Goal: Find specific page/section: Find specific page/section

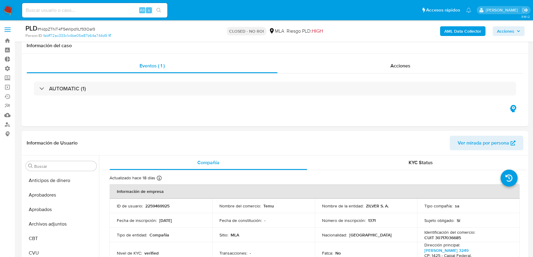
select select "10"
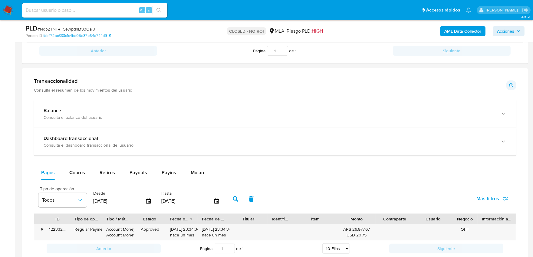
scroll to position [202, 0]
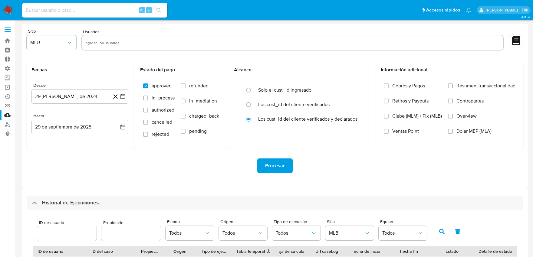
select select "10"
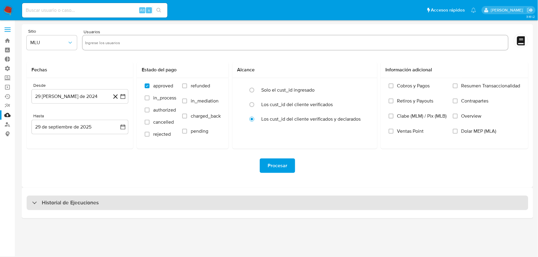
click at [150, 197] on div "Historial de Ejecuciones" at bounding box center [278, 203] width 502 height 15
select select "10"
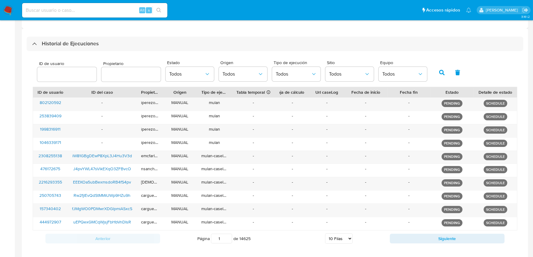
scroll to position [188, 0]
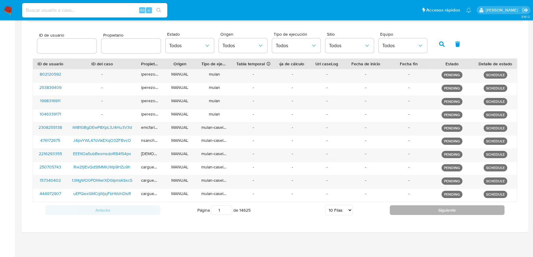
click at [395, 209] on button "Siguiente" at bounding box center [447, 211] width 115 height 10
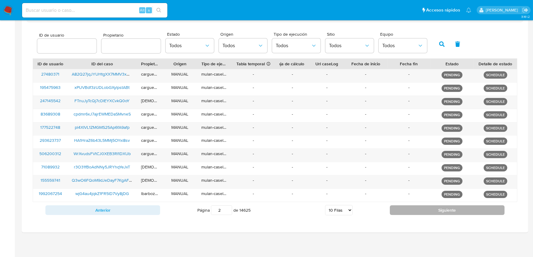
click at [395, 209] on button "Siguiente" at bounding box center [447, 211] width 115 height 10
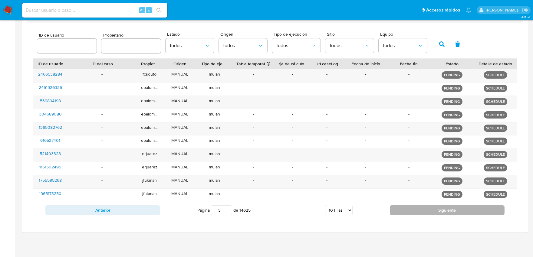
click at [395, 209] on button "Siguiente" at bounding box center [447, 211] width 115 height 10
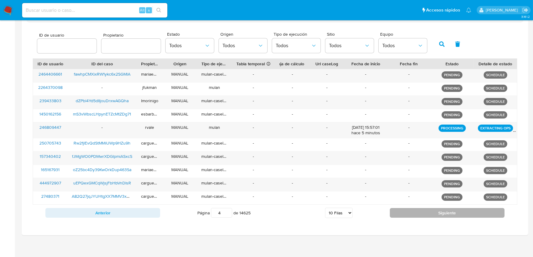
click at [397, 210] on button "Siguiente" at bounding box center [447, 213] width 115 height 10
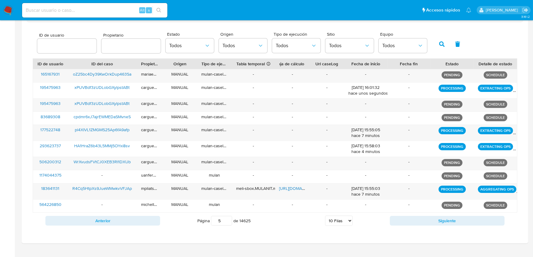
drag, startPoint x: 397, startPoint y: 210, endPoint x: 400, endPoint y: 213, distance: 3.9
click at [400, 213] on div "ID de usuario ID del caso Propietario Origen Tipo de ejecución Tabla temporal D…" at bounding box center [275, 143] width 485 height 171
click at [401, 216] on div "Anterior Página 5 de 14625 5 [PERSON_NAME] 10 [PERSON_NAME] 20 [PERSON_NAME] 25…" at bounding box center [275, 221] width 485 height 16
click at [404, 220] on button "Siguiente" at bounding box center [447, 221] width 115 height 10
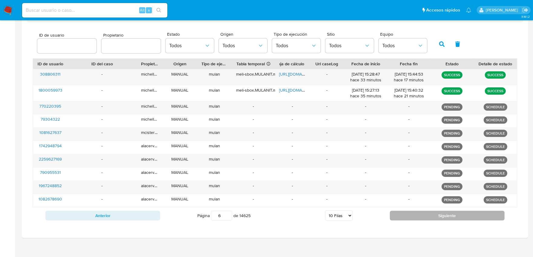
click at [404, 221] on div "Anterior Página 6 de 14625 5 [PERSON_NAME] 10 [PERSON_NAME] 20 [PERSON_NAME] 25…" at bounding box center [275, 216] width 485 height 16
click at [405, 217] on button "Siguiente" at bounding box center [447, 216] width 115 height 10
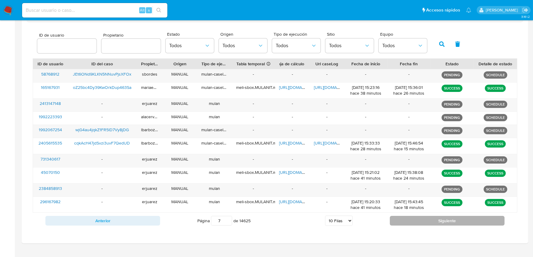
click at [405, 217] on button "Siguiente" at bounding box center [447, 221] width 115 height 10
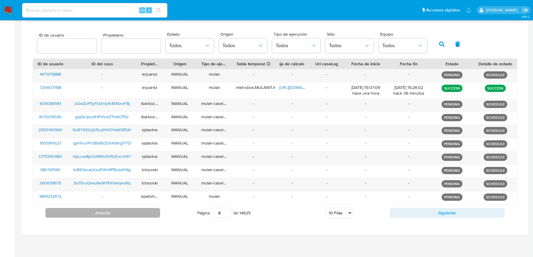
click at [130, 213] on button "Anterior" at bounding box center [102, 213] width 115 height 10
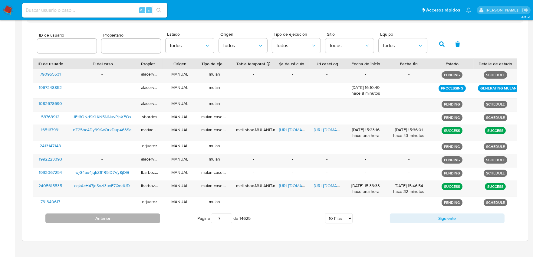
click at [131, 218] on button "Anterior" at bounding box center [102, 219] width 115 height 10
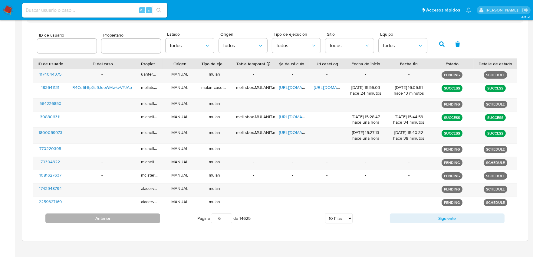
click at [131, 218] on button "Anterior" at bounding box center [102, 219] width 115 height 10
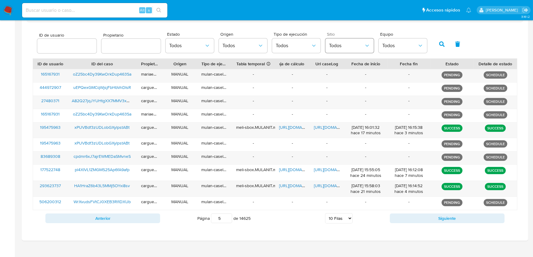
click at [334, 50] on button "Todos" at bounding box center [349, 45] width 48 height 15
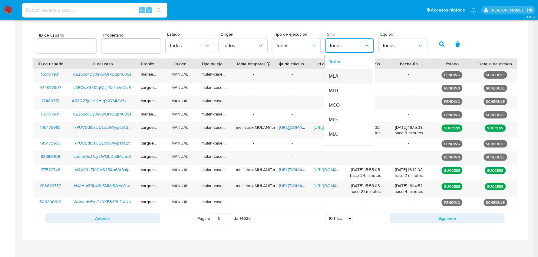
click at [339, 77] on div "MLA" at bounding box center [346, 76] width 35 height 15
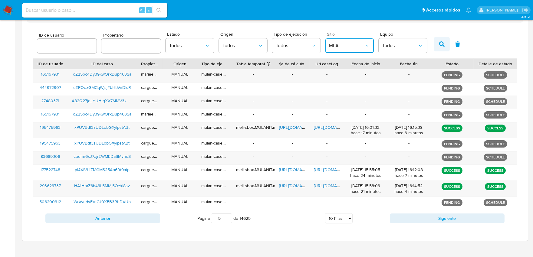
click at [441, 40] on button "button" at bounding box center [442, 44] width 16 height 15
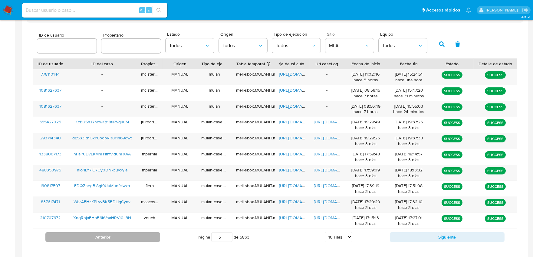
click at [150, 240] on button "Anterior" at bounding box center [102, 237] width 115 height 10
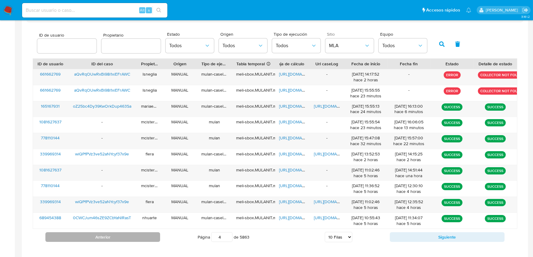
click at [149, 237] on button "Anterior" at bounding box center [102, 237] width 115 height 10
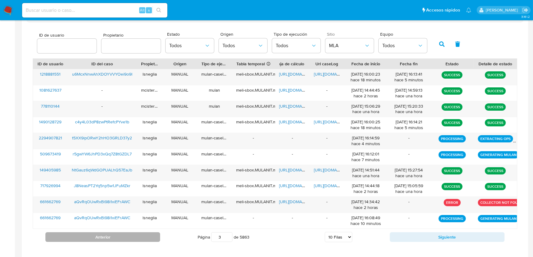
click at [149, 236] on button "Anterior" at bounding box center [102, 237] width 115 height 10
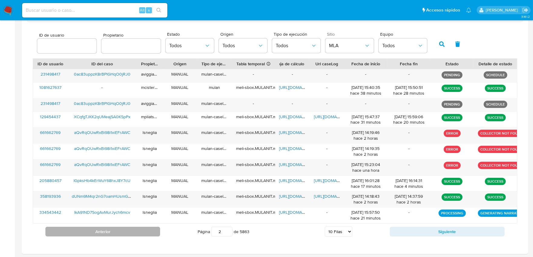
click at [149, 236] on button "Anterior" at bounding box center [102, 232] width 115 height 10
type input "1"
